Goal: Task Accomplishment & Management: Complete application form

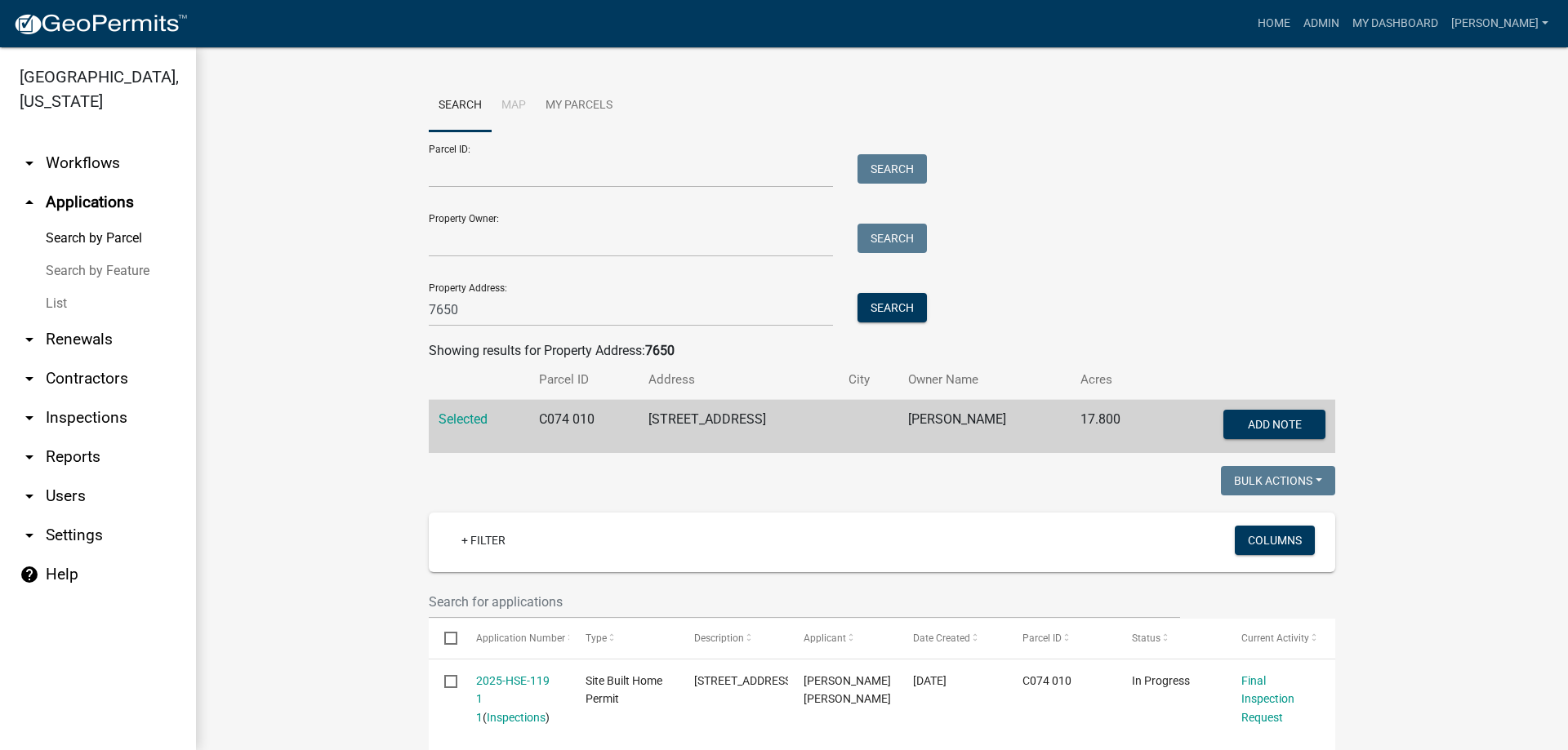
scroll to position [129, 0]
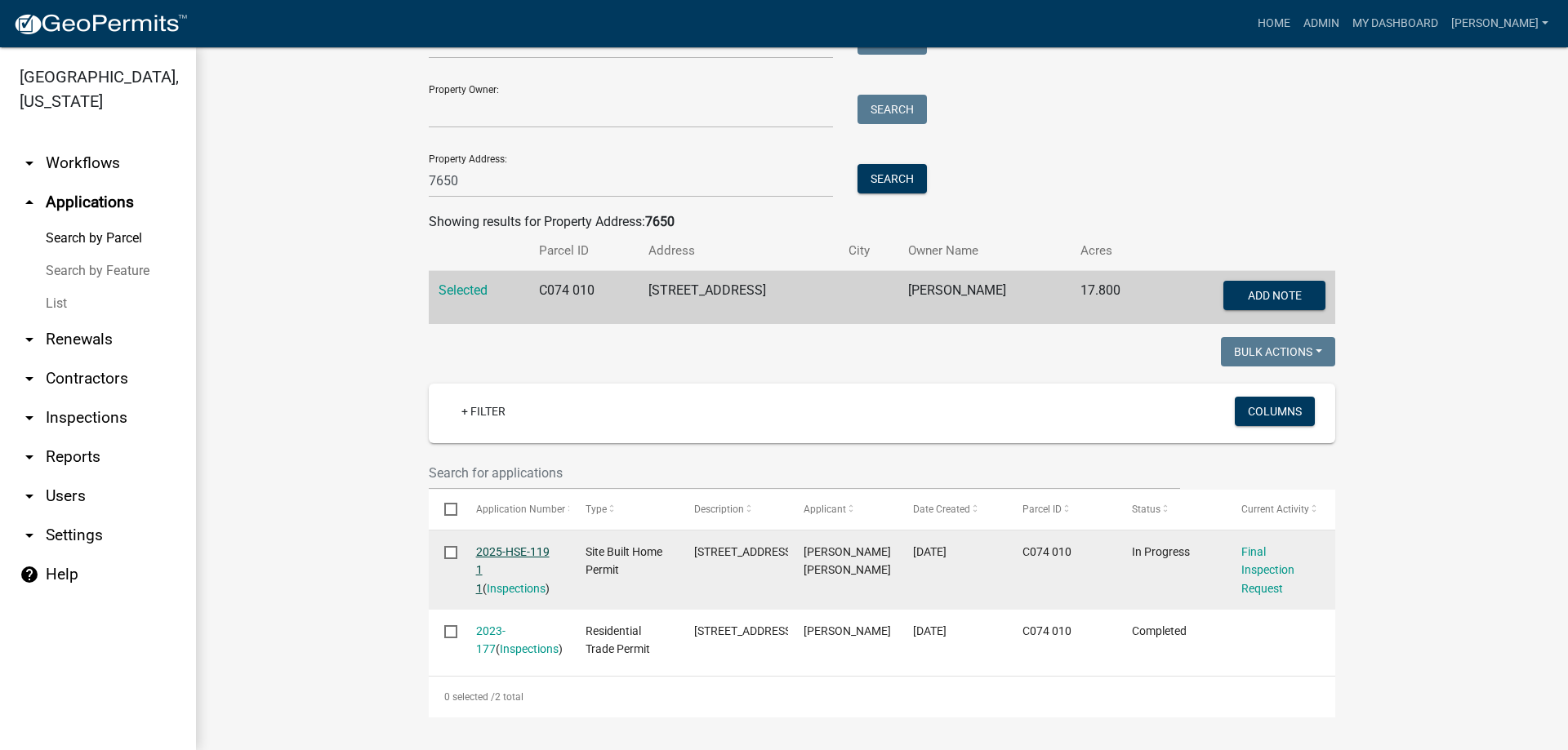
click at [488, 551] on link "2025-HSE-119 1 1" at bounding box center [512, 570] width 74 height 50
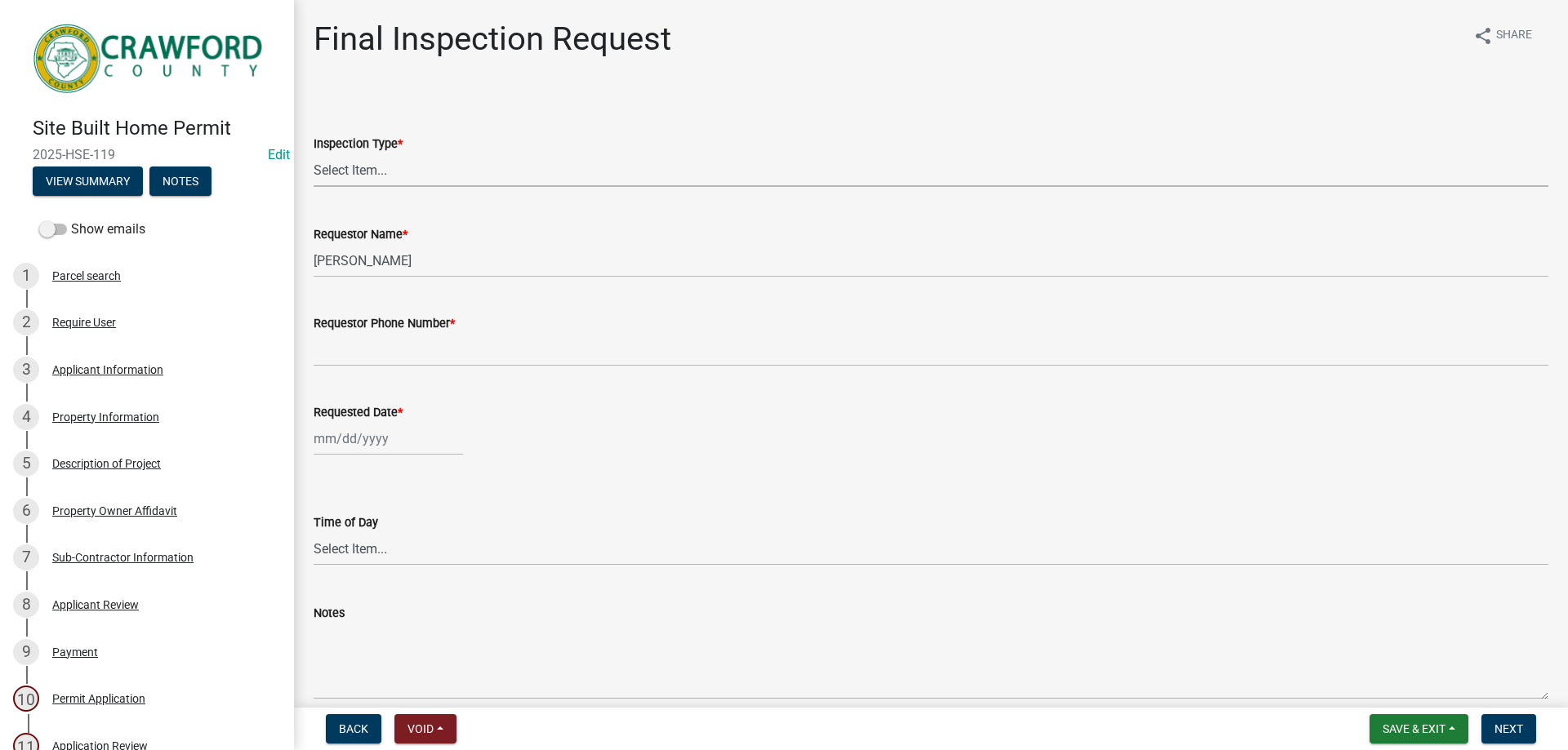
click at [381, 173] on select "Select Item... Final" at bounding box center [930, 170] width 1235 height 34
click at [313, 154] on select "Select Item... Final" at bounding box center [930, 170] width 1235 height 34
select select "668cfe1d-bf52-45ba-94c4-0830511188bf"
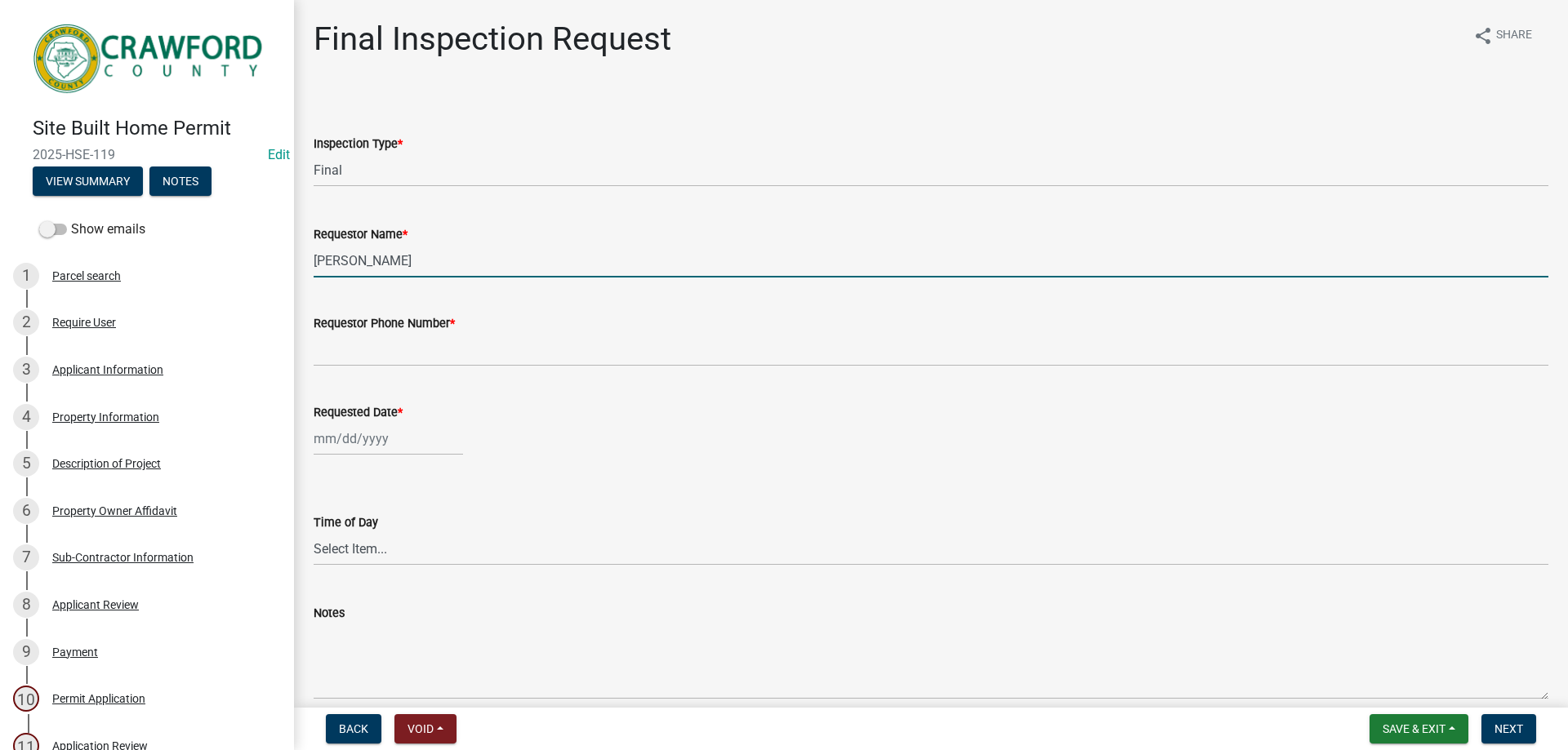
click at [395, 257] on input "[PERSON_NAME]" at bounding box center [930, 261] width 1235 height 34
drag, startPoint x: 403, startPoint y: 262, endPoint x: 269, endPoint y: 252, distance: 134.4
click at [269, 252] on div "Site Built Home Permit 2025-HSE-119 Edit View Summary Notes Show emails 1 Parce…" at bounding box center [784, 375] width 1568 height 750
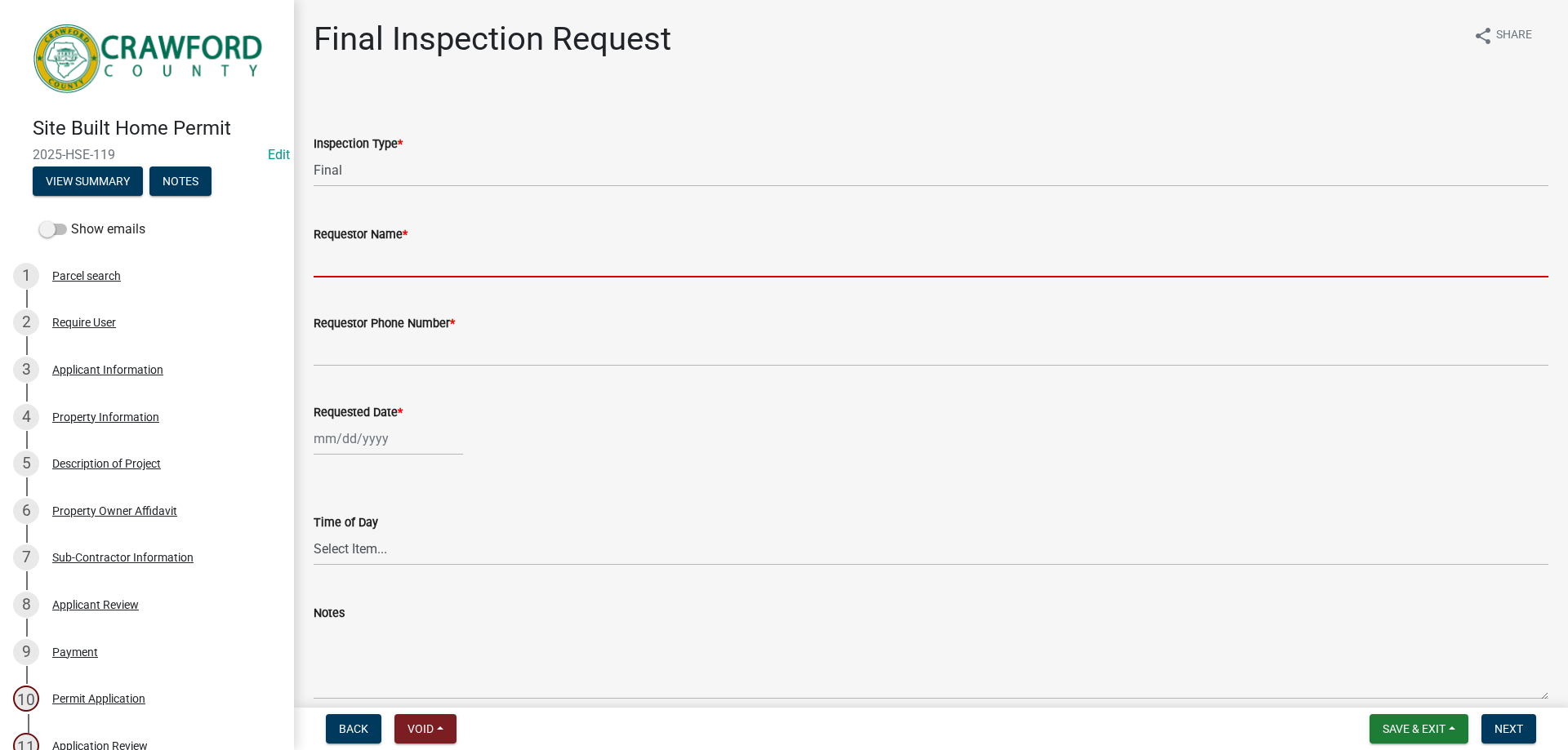
click at [360, 267] on input "Requestor Name *" at bounding box center [930, 261] width 1235 height 34
type input "[PERSON_NAME]"
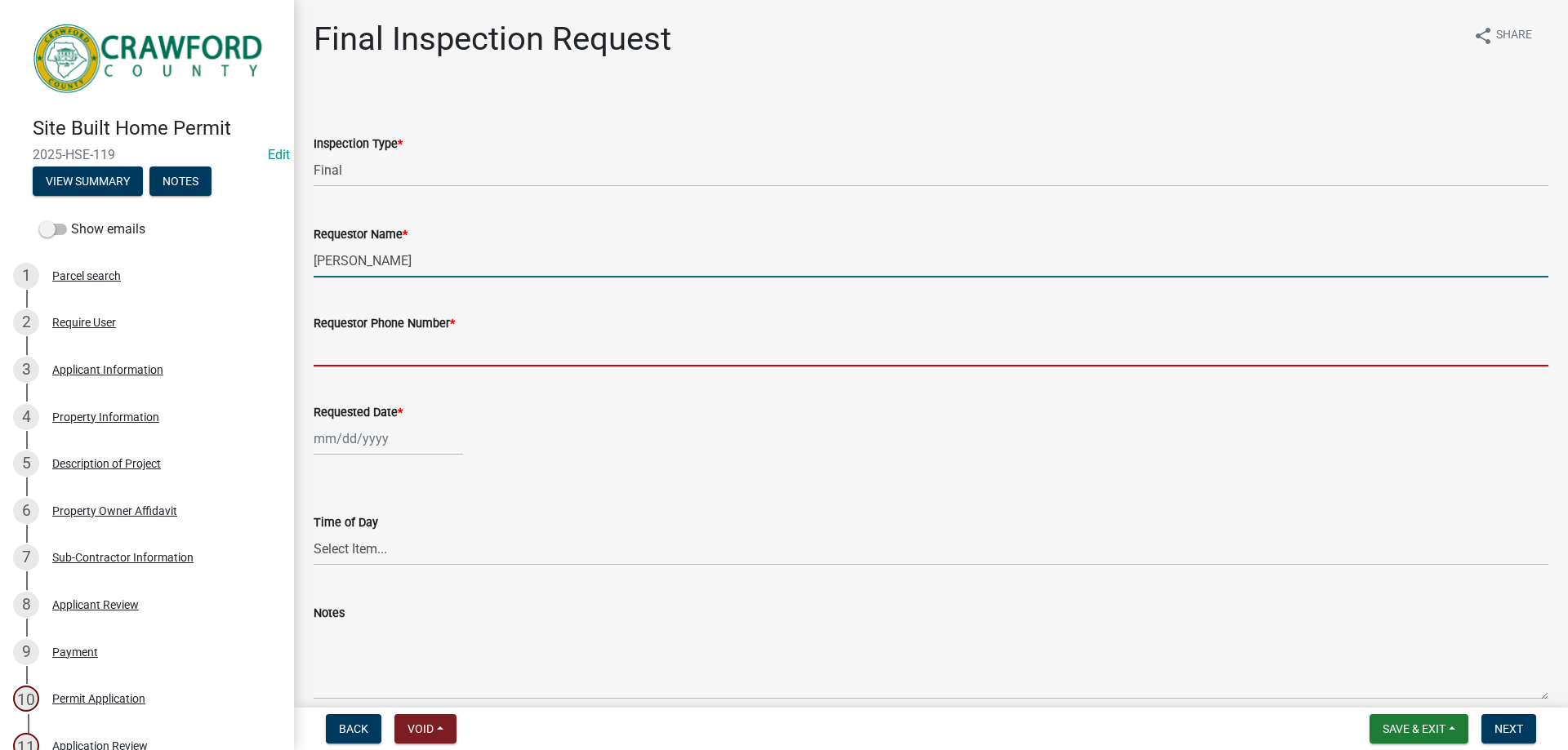
click at [445, 344] on input "Requestor Phone Number *" at bounding box center [930, 350] width 1235 height 34
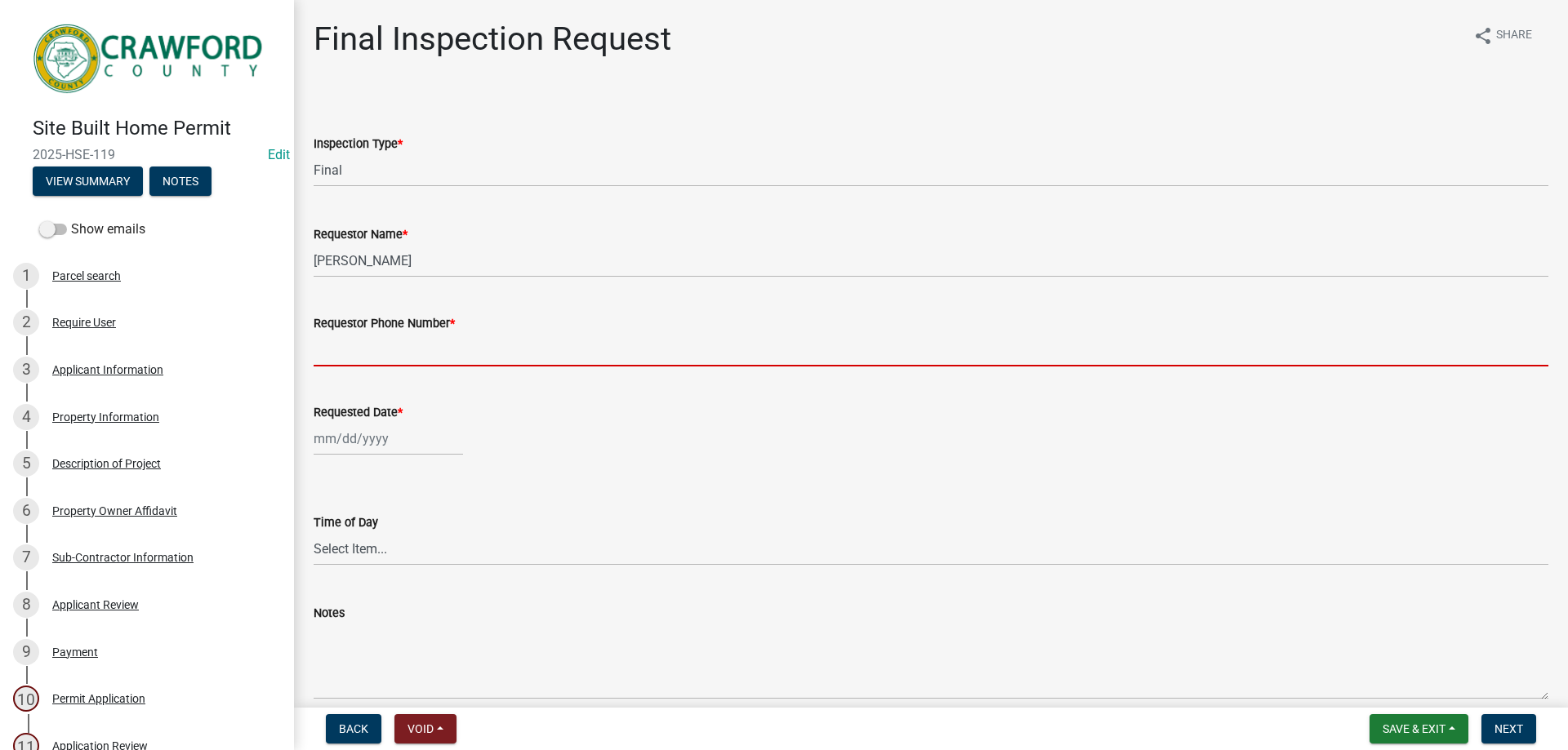
type input "4788363199"
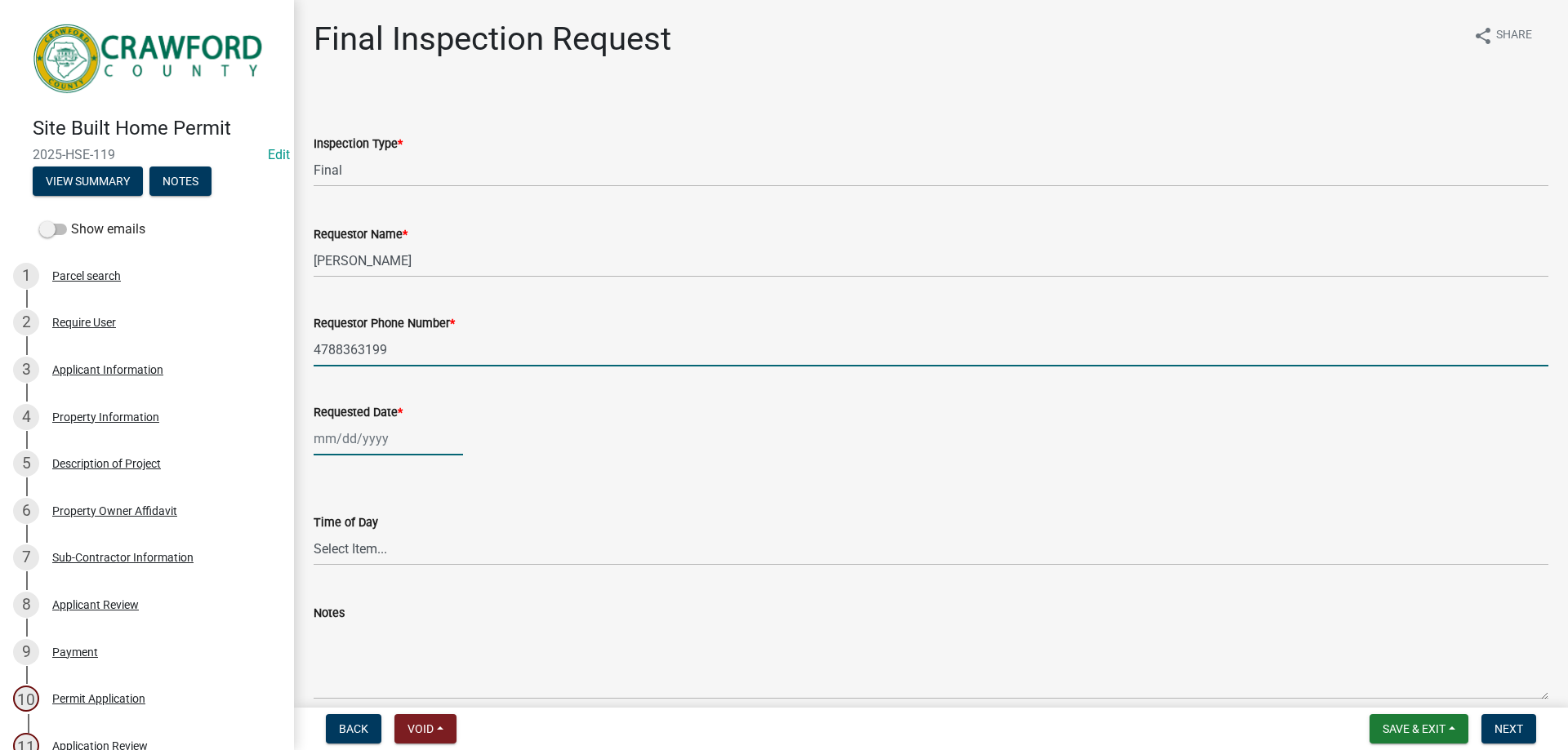
click at [368, 431] on div at bounding box center [388, 439] width 150 height 34
select select "9"
select select "2025"
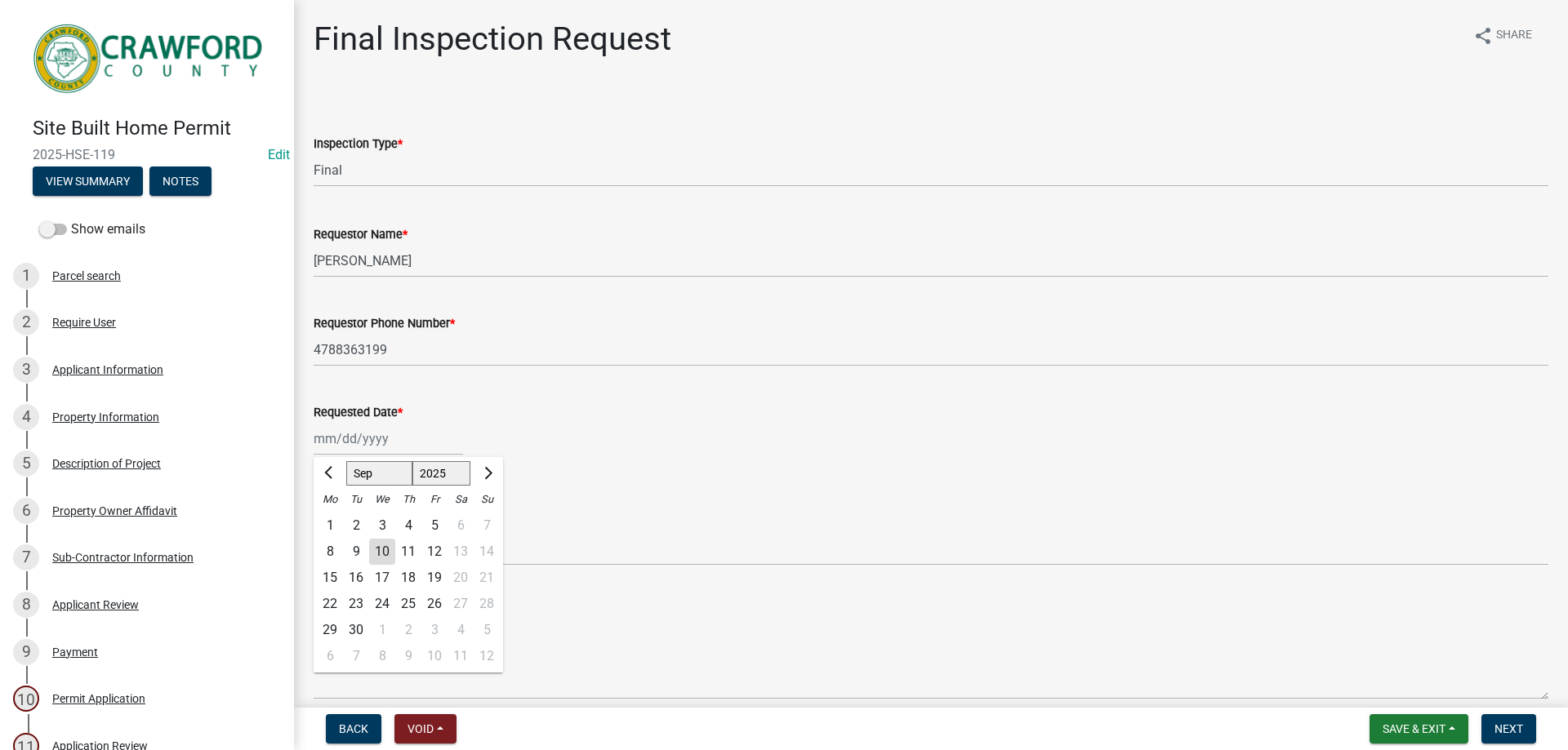
click at [382, 547] on div "10" at bounding box center [382, 552] width 27 height 27
type input "[DATE]"
click at [382, 547] on select "Select Item... AM PM" at bounding box center [930, 549] width 1235 height 34
click at [313, 532] on select "Select Item... AM PM" at bounding box center [930, 549] width 1235 height 34
select select "f5ac258a-facb-4336-b342-d8b627677afa"
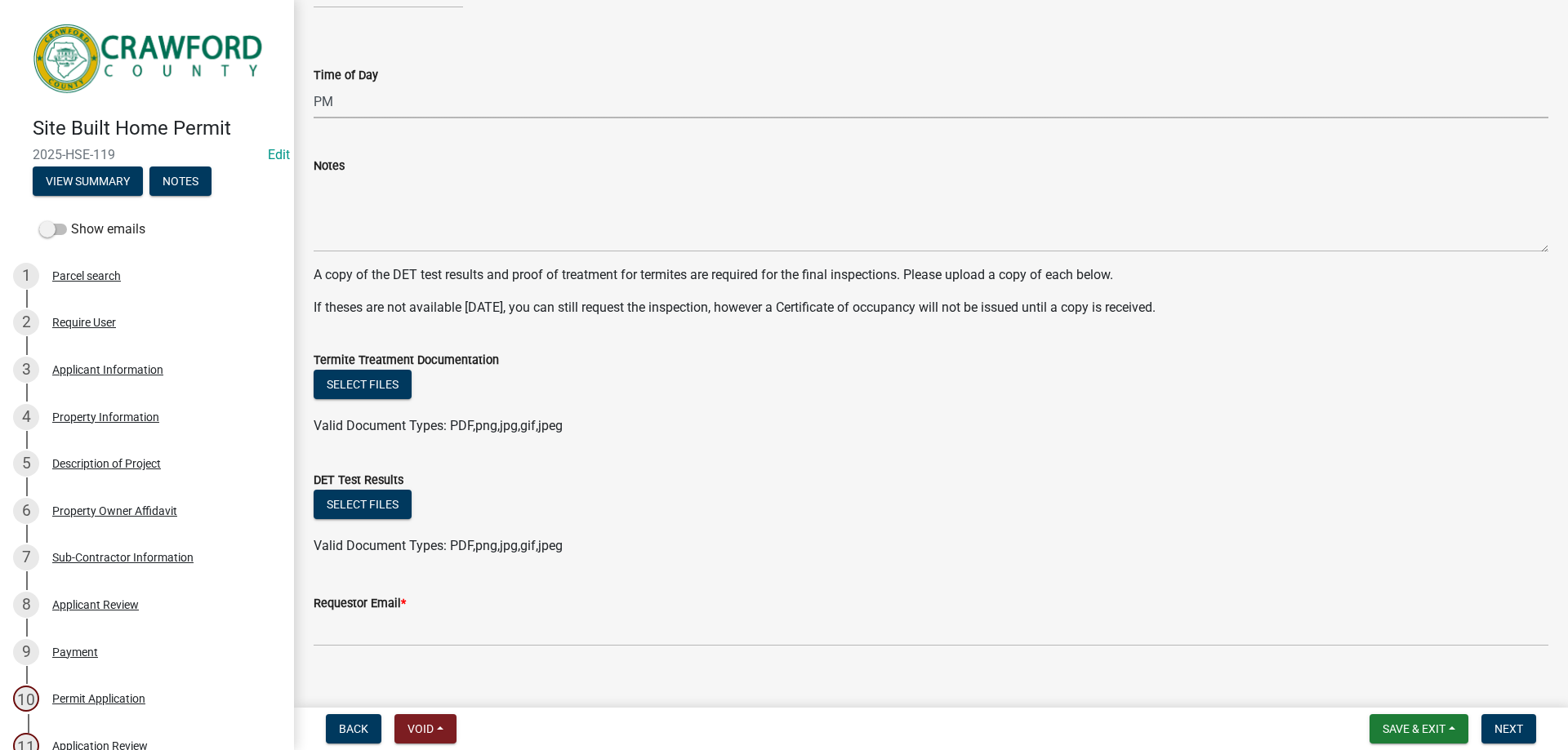
scroll to position [469, 0]
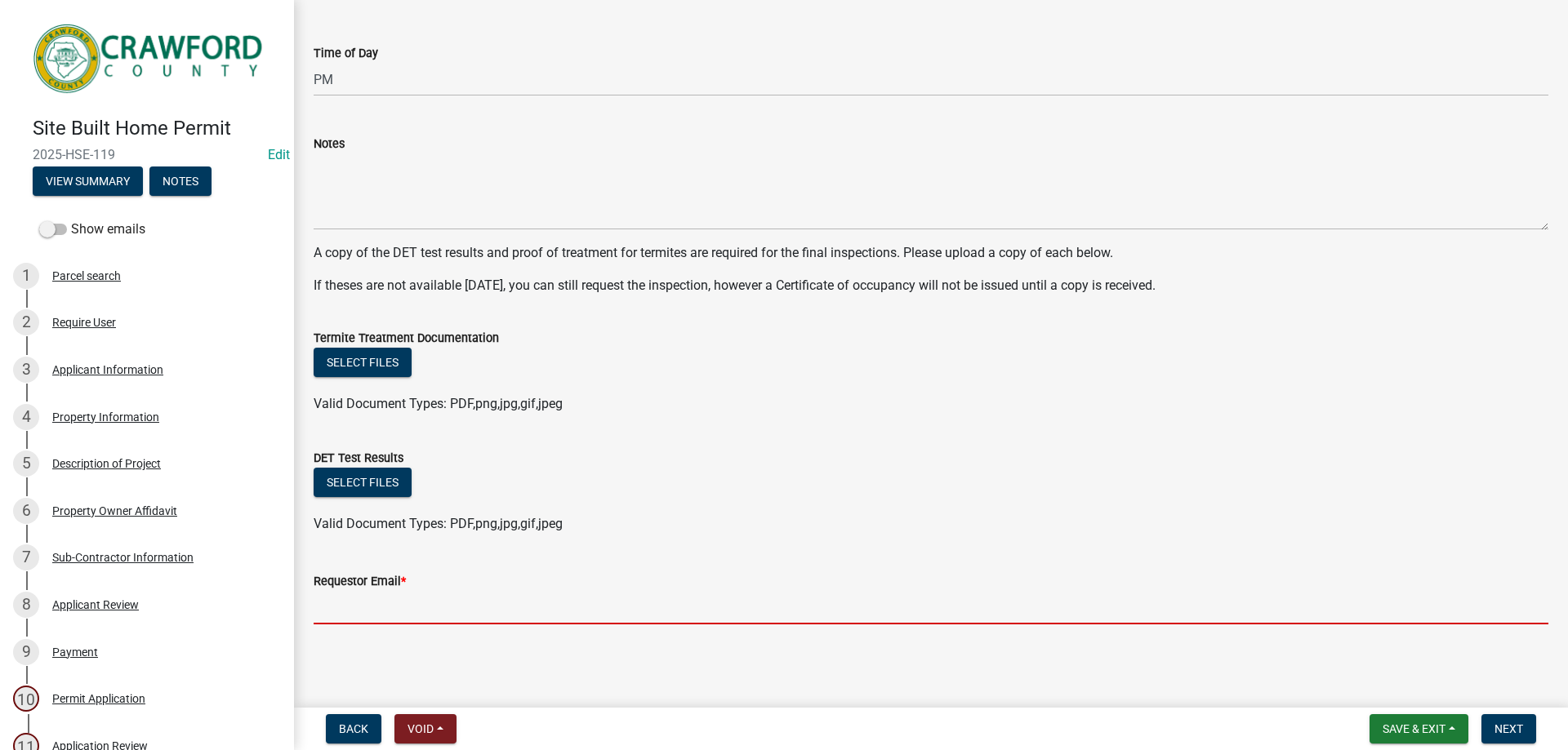
click at [375, 606] on input "Requestor Email *" at bounding box center [930, 608] width 1235 height 34
type input "[PERSON_NAME][EMAIL_ADDRESS][DOMAIN_NAME]"
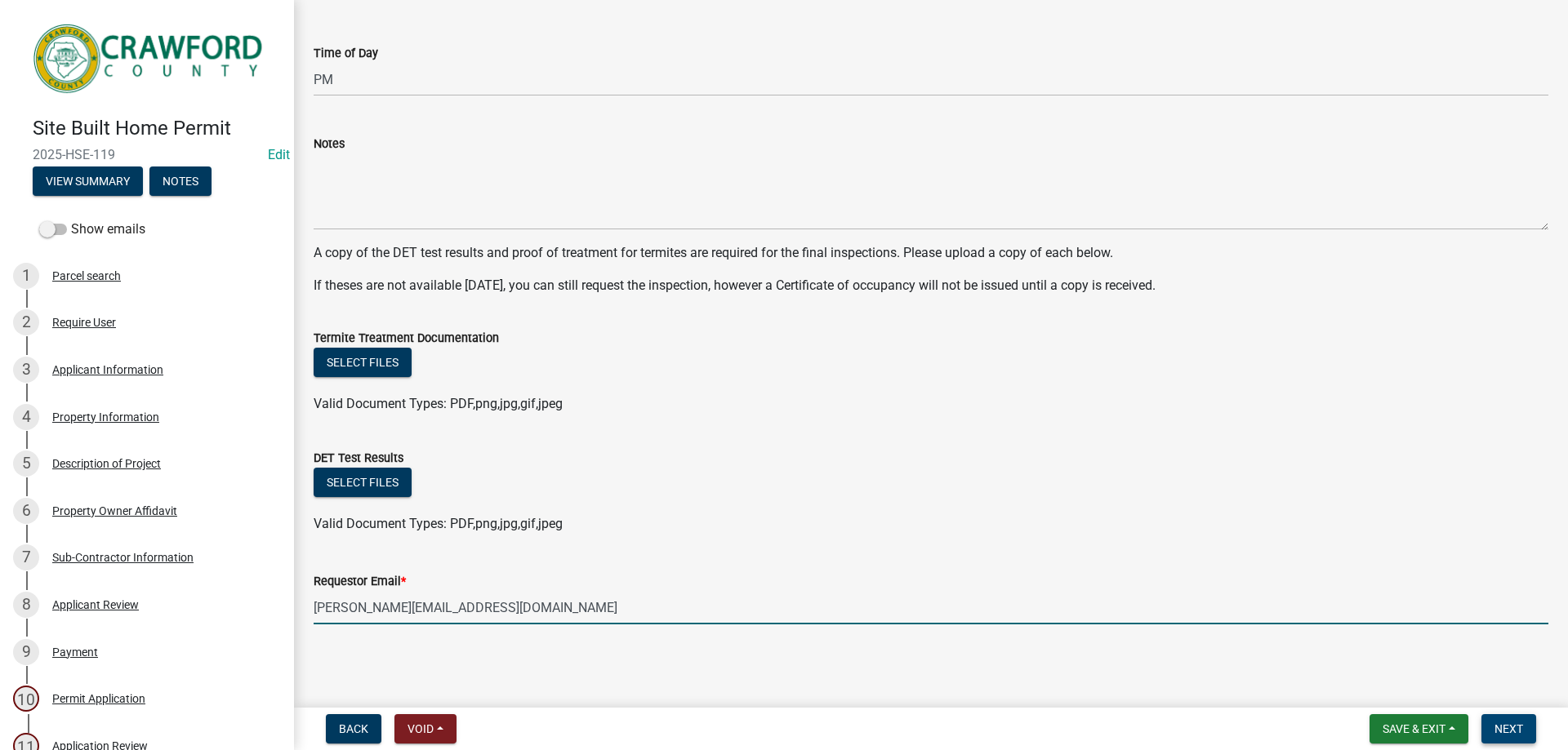
click at [1499, 721] on button "Next" at bounding box center [1509, 729] width 55 height 30
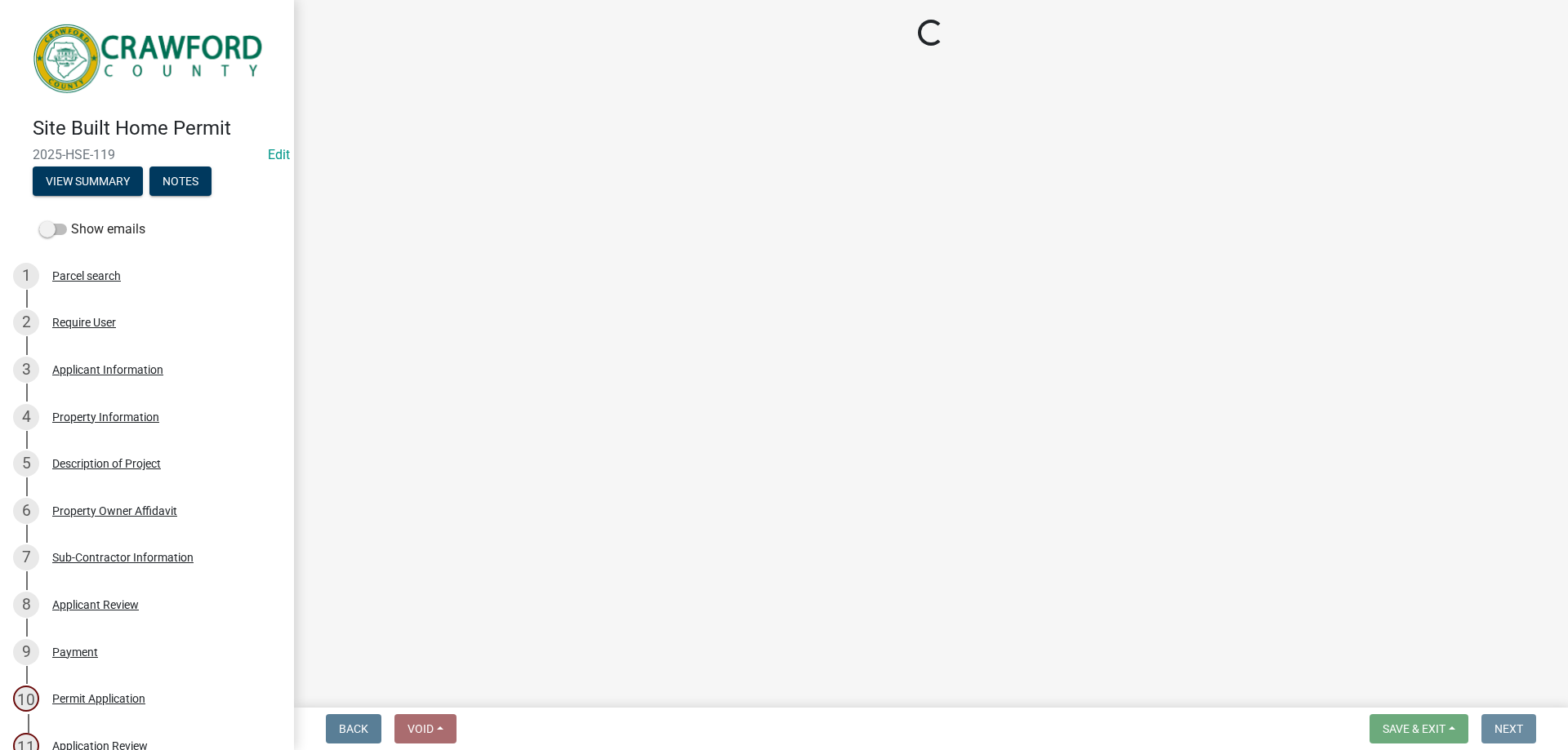
scroll to position [0, 0]
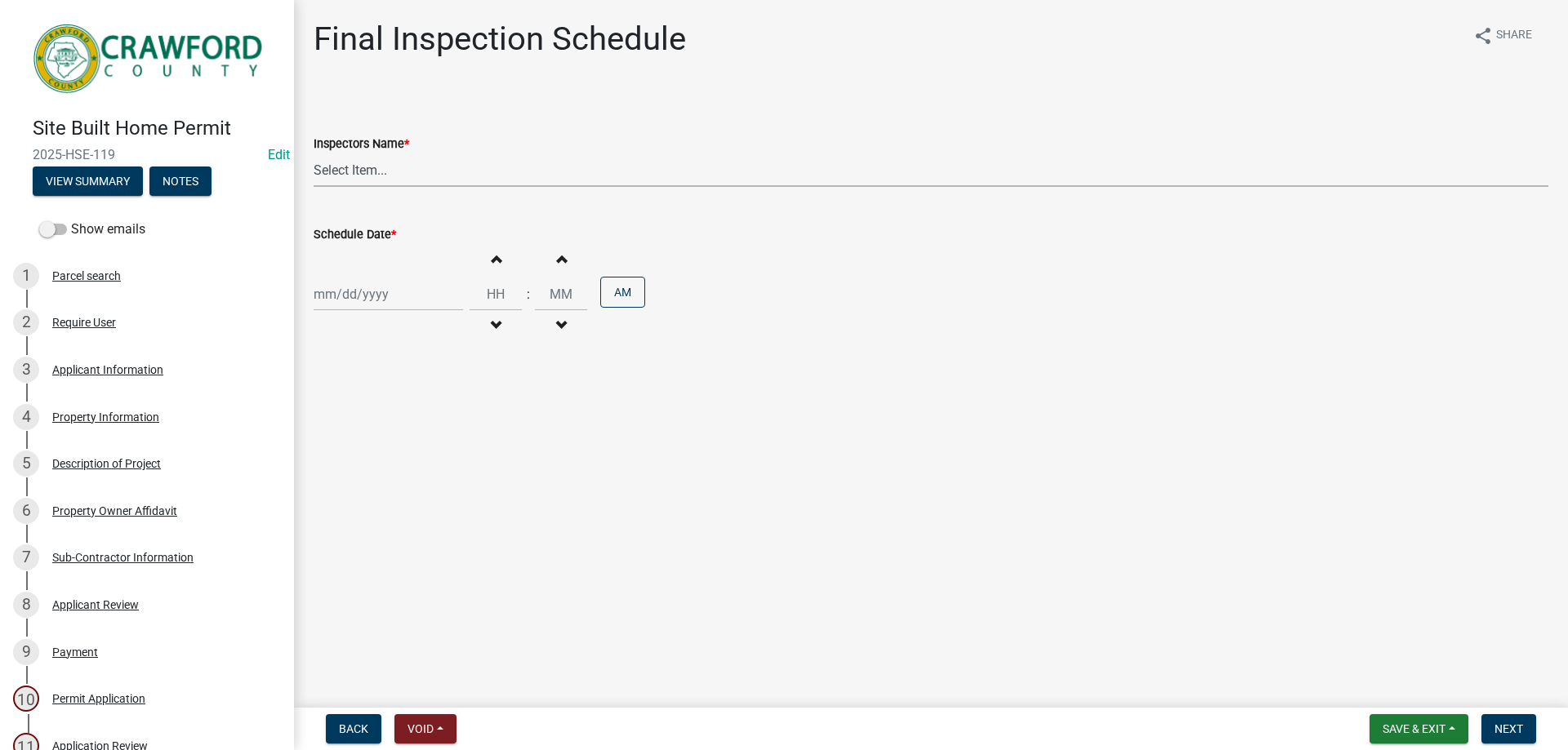
click at [369, 173] on select "Select Item... [PERSON_NAME].[PERSON_NAME] ([PERSON_NAME] ) TT_Administrator ([…" at bounding box center [930, 170] width 1235 height 34
select select "a844a88f-ba44-4800-9e08-05e10520dbf6"
click at [313, 154] on select "Select Item... [PERSON_NAME].[PERSON_NAME] ([PERSON_NAME] ) TT_Administrator ([…" at bounding box center [930, 170] width 1235 height 34
click at [398, 292] on div at bounding box center [388, 295] width 150 height 34
select select "9"
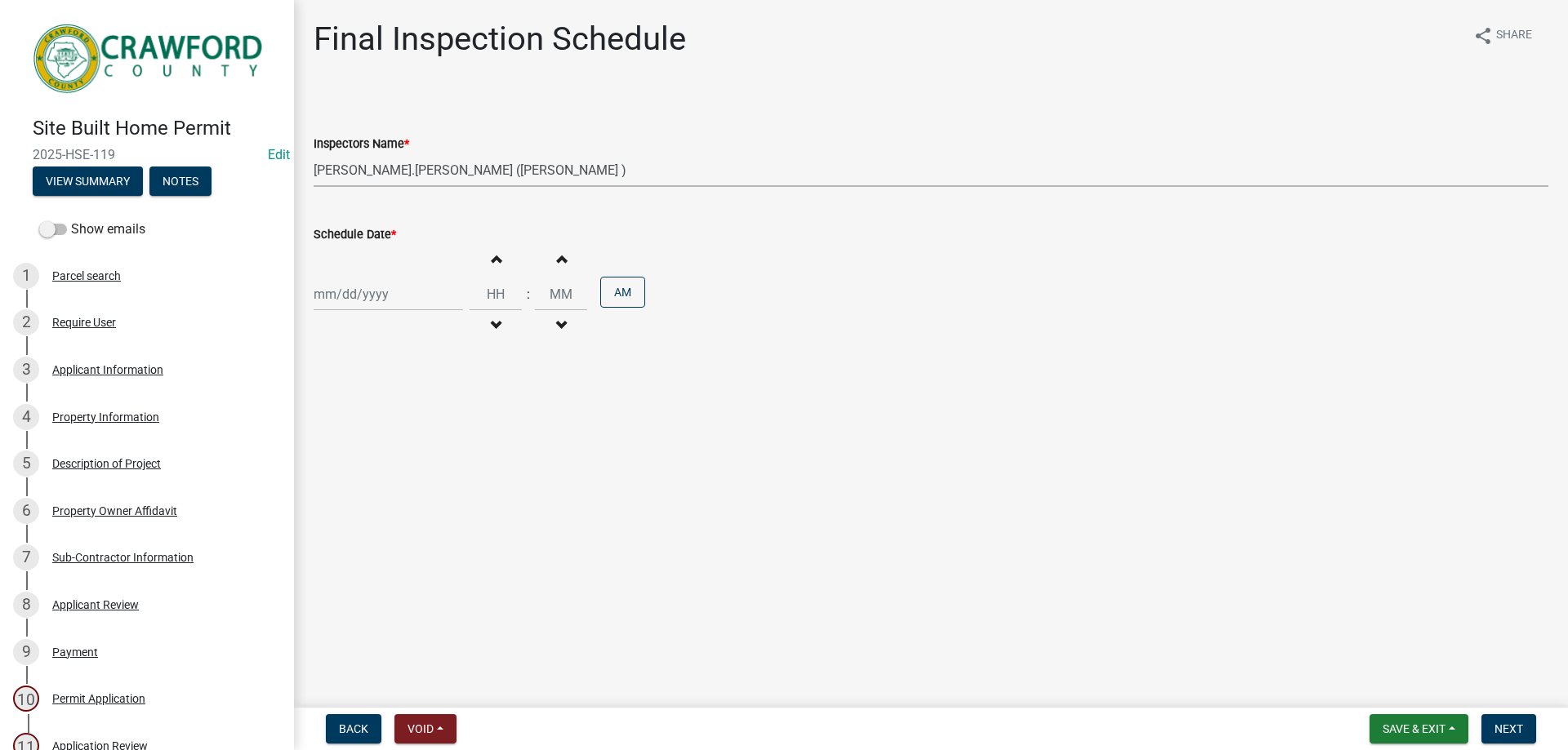
select select "2025"
click at [405, 402] on div "11" at bounding box center [408, 407] width 27 height 27
type input "[DATE]"
click at [492, 252] on span "button" at bounding box center [496, 258] width 8 height 13
type input "01"
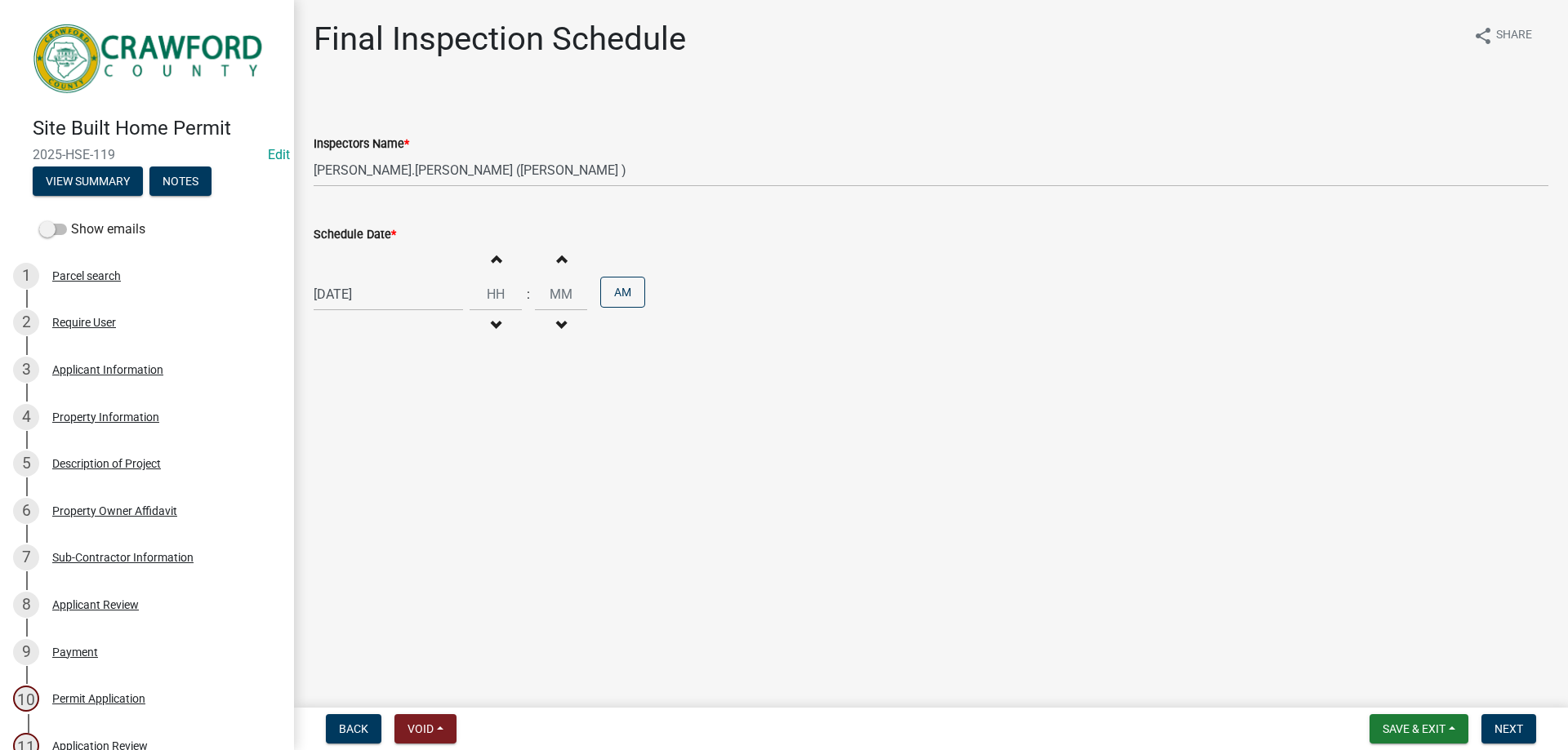
type input "00"
click at [492, 252] on span "button" at bounding box center [496, 258] width 8 height 13
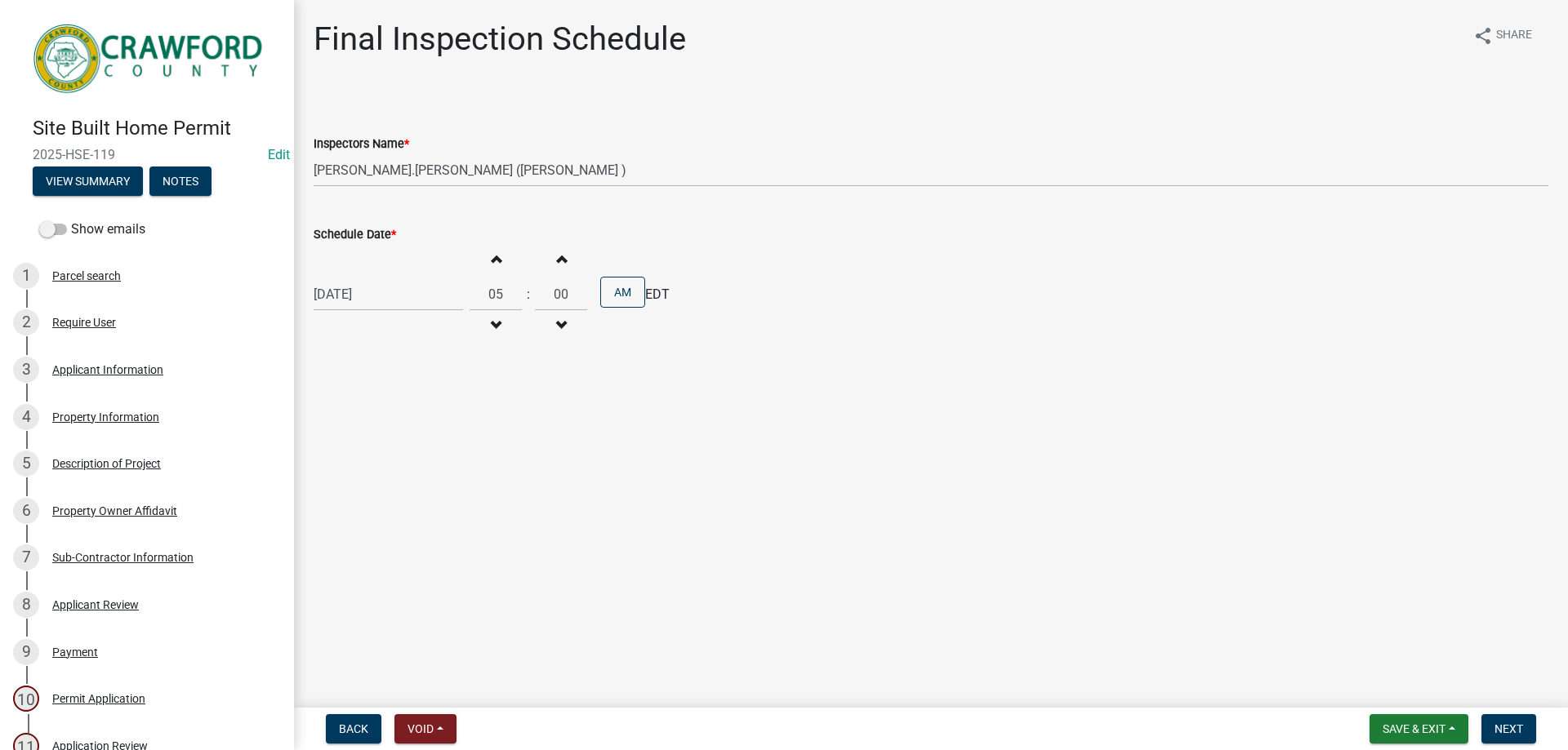
click at [493, 323] on span "button" at bounding box center [496, 325] width 8 height 13
type input "04"
click at [617, 288] on button "AM" at bounding box center [623, 292] width 45 height 31
click at [1508, 731] on span "Next" at bounding box center [1508, 728] width 29 height 13
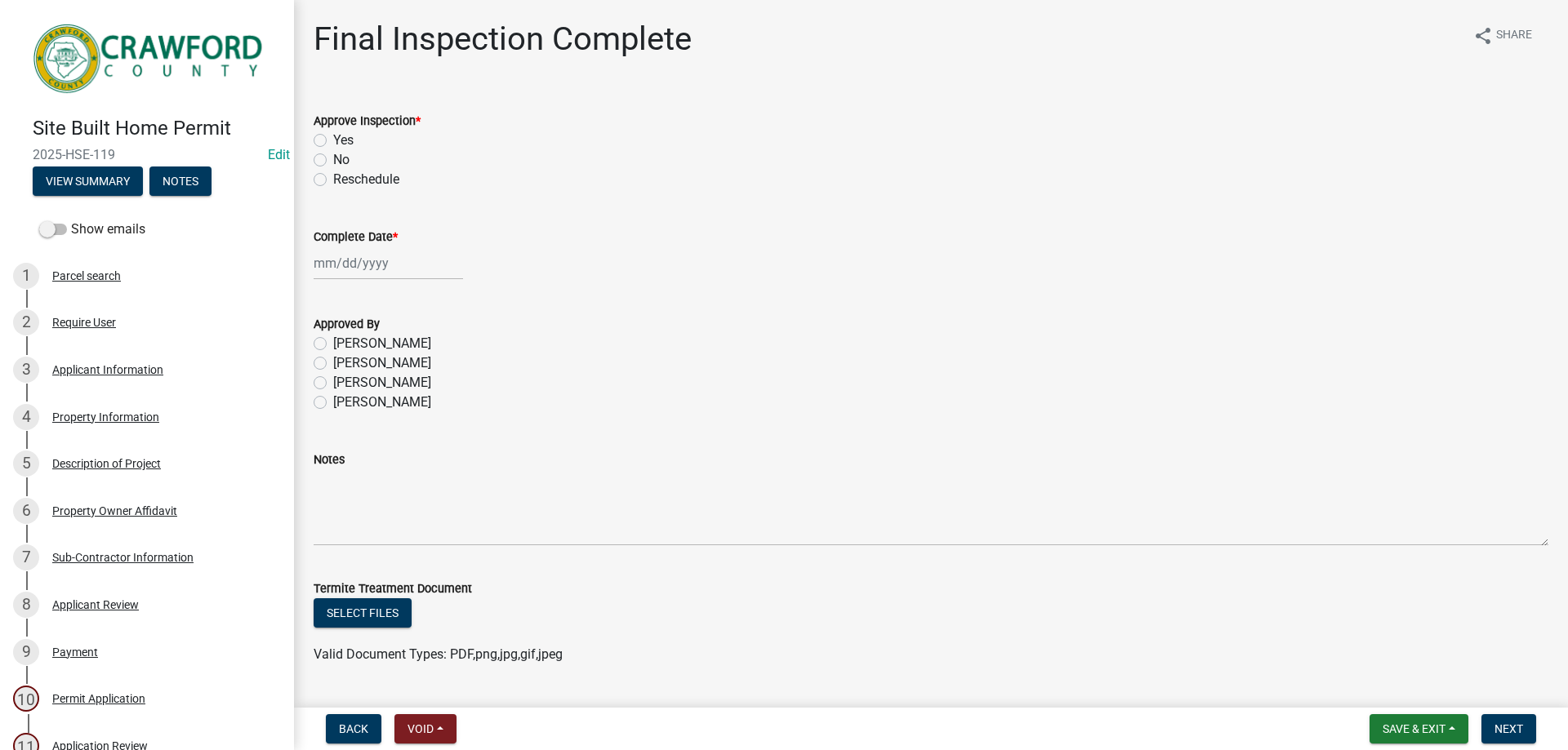
scroll to position [162, 0]
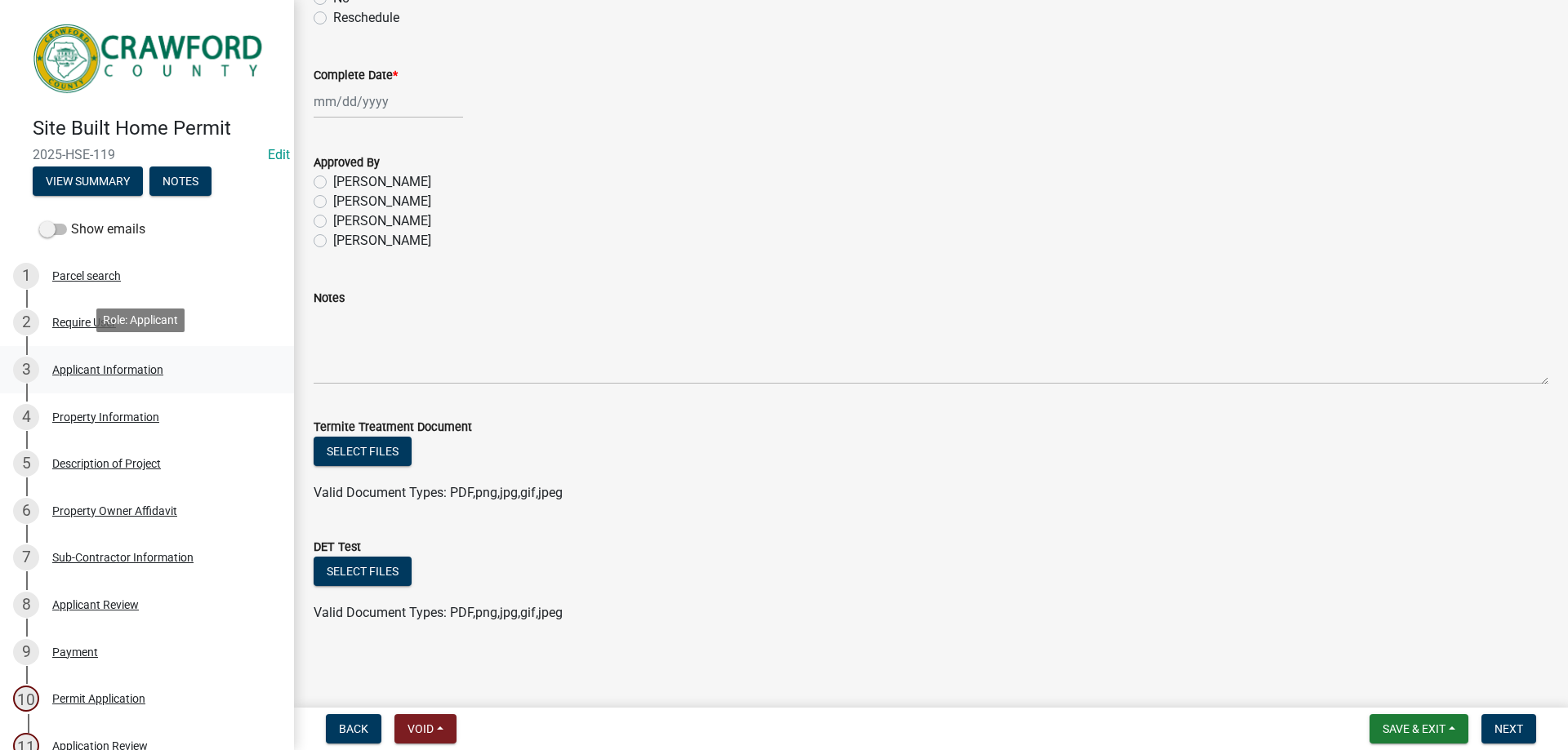
click at [115, 367] on div "Applicant Information" at bounding box center [107, 371] width 111 height 12
